Goal: Information Seeking & Learning: Learn about a topic

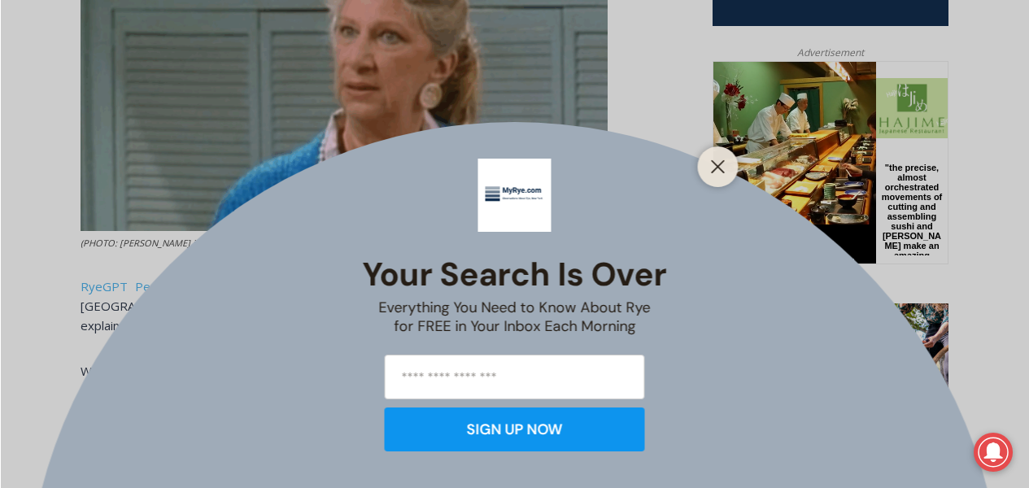
scroll to position [799, 0]
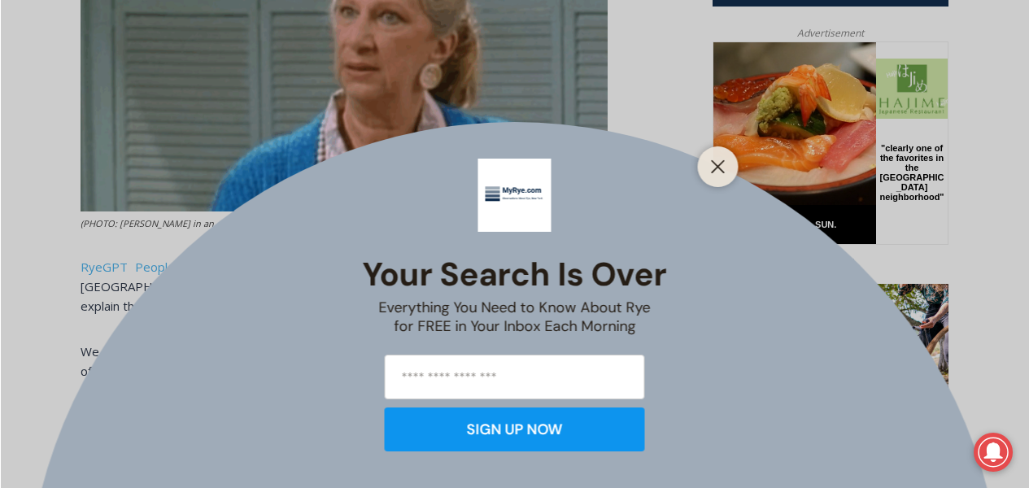
click at [731, 165] on div at bounding box center [718, 166] width 41 height 41
click at [722, 170] on icon "Close" at bounding box center [718, 166] width 15 height 15
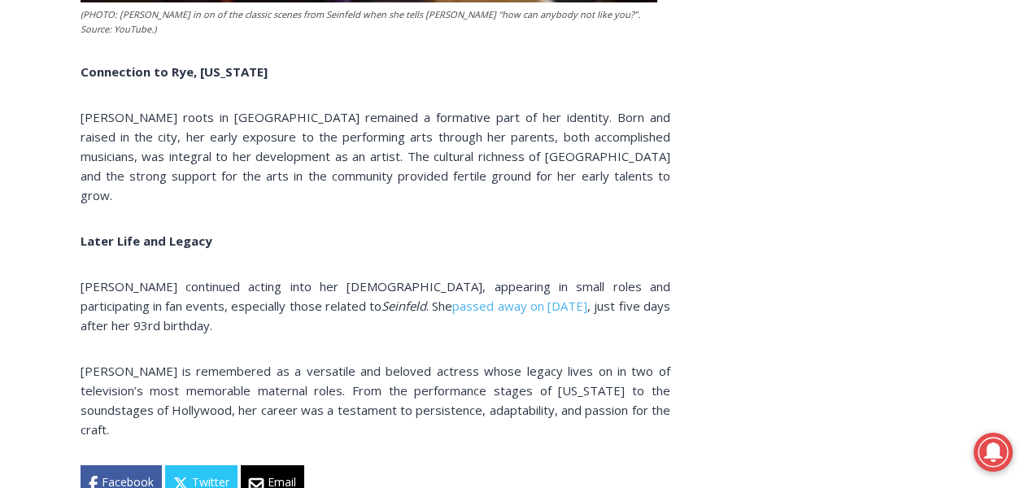
scroll to position [3024, 0]
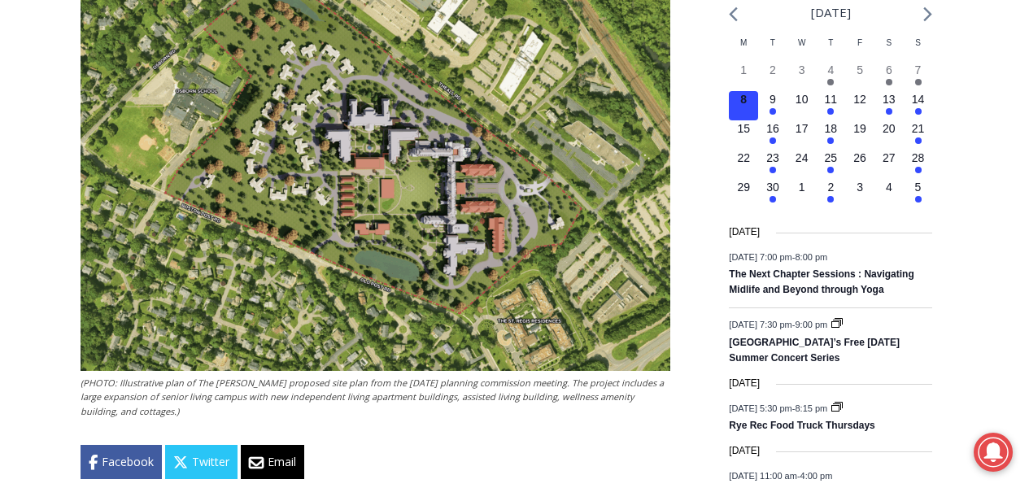
scroll to position [1880, 0]
